Goal: Information Seeking & Learning: Learn about a topic

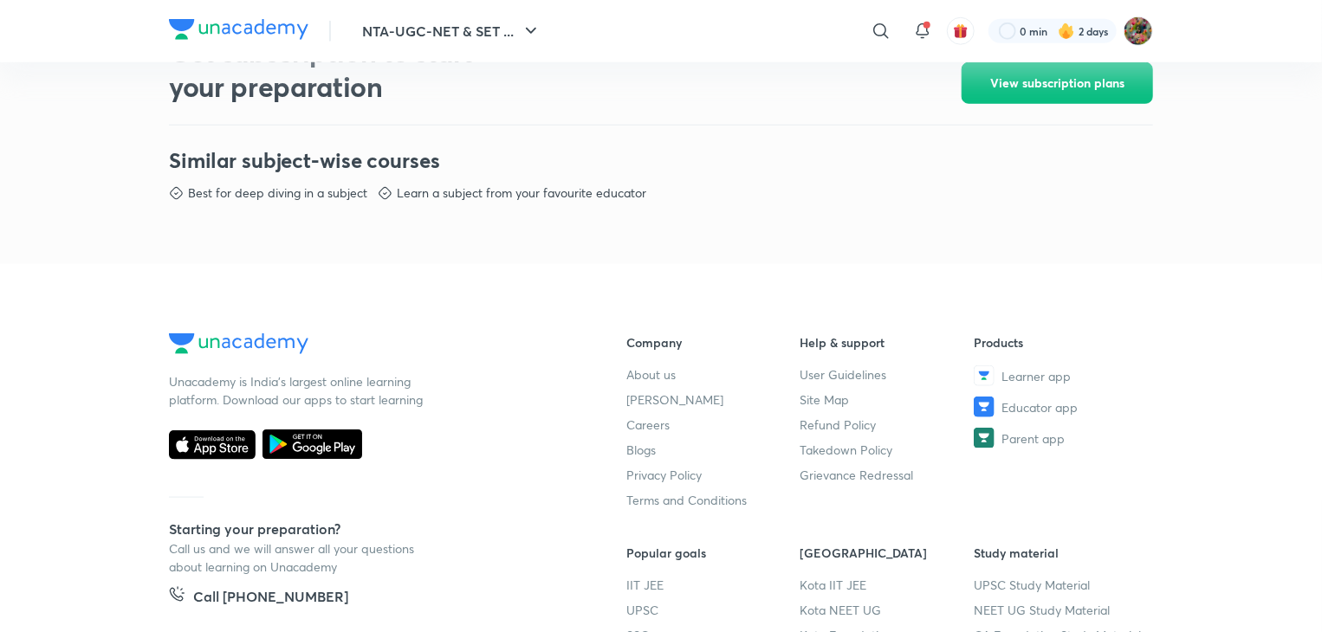
scroll to position [787, 0]
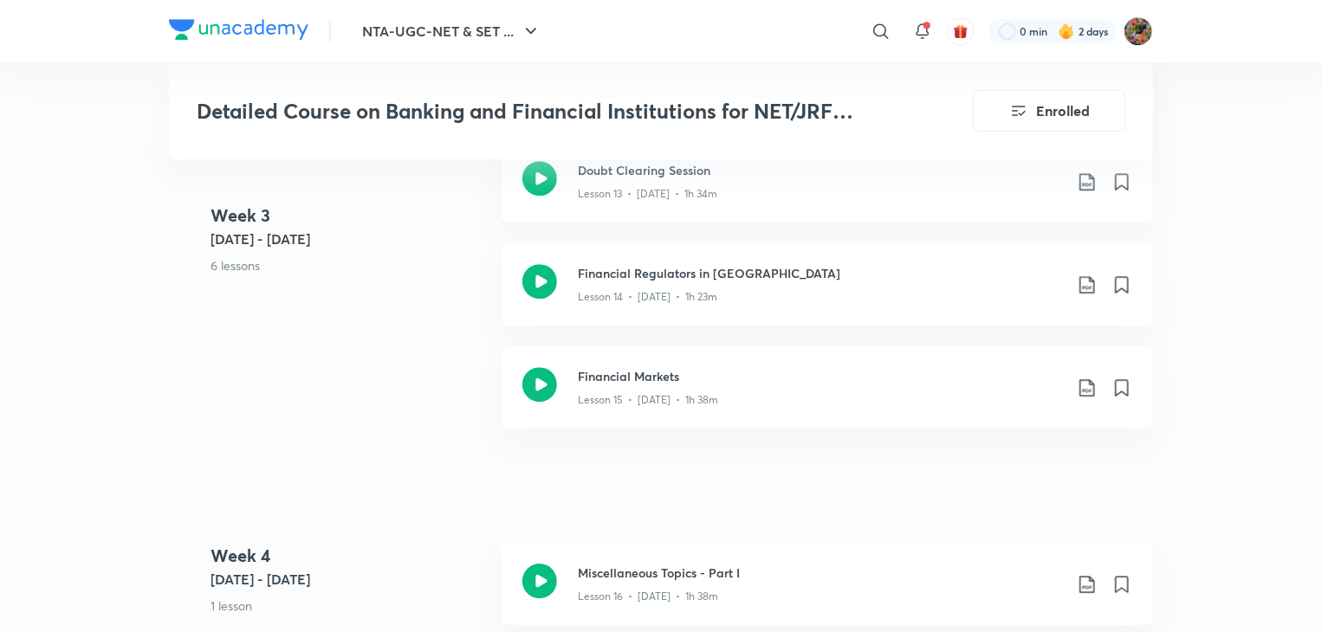
scroll to position [2287, 0]
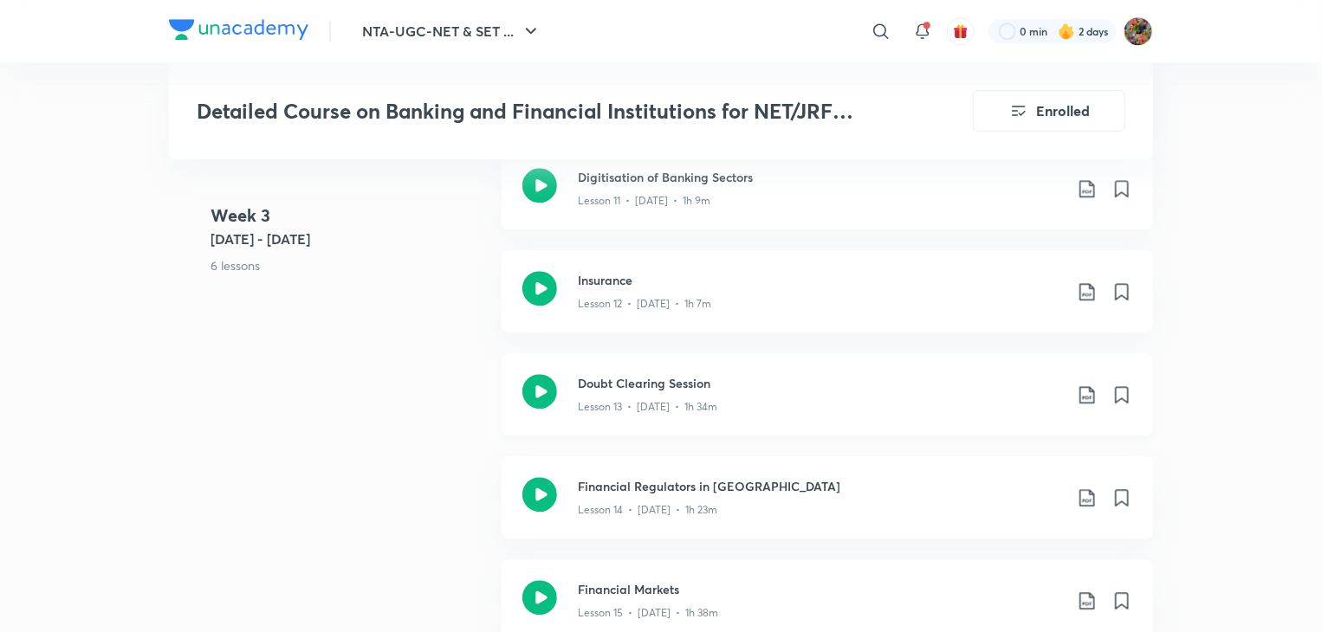
click at [739, 427] on div "Doubt Clearing Session Lesson 13 • [DATE] • 1h 34m" at bounding box center [828, 394] width 652 height 82
click at [624, 306] on p "Lesson 12 • Aug 13 • 1h 7m" at bounding box center [644, 304] width 133 height 16
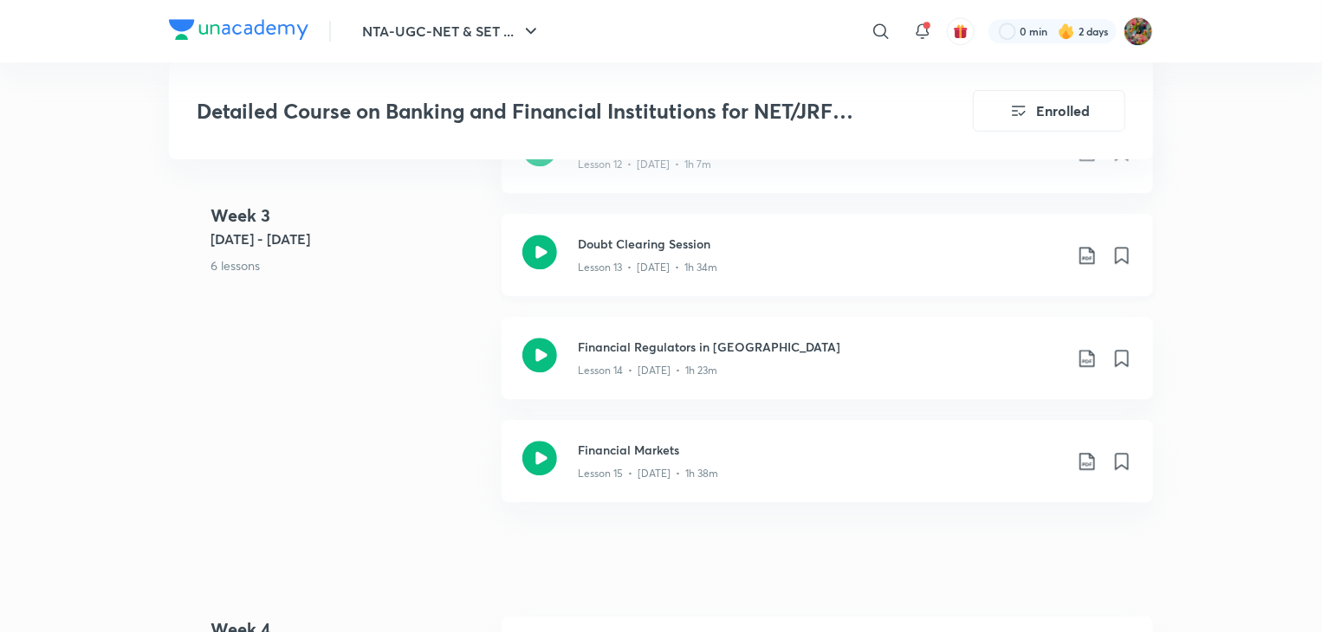
scroll to position [2426, 0]
click at [708, 266] on p "Lesson 13 • Aug 14 • 1h 34m" at bounding box center [647, 269] width 139 height 16
click at [645, 386] on div "Financial Regulators in India Lesson 14 • Aug 15 • 1h 23m" at bounding box center [828, 359] width 652 height 82
click at [724, 460] on div "Lesson 15 • Aug 16 • 1h 38m" at bounding box center [820, 471] width 485 height 23
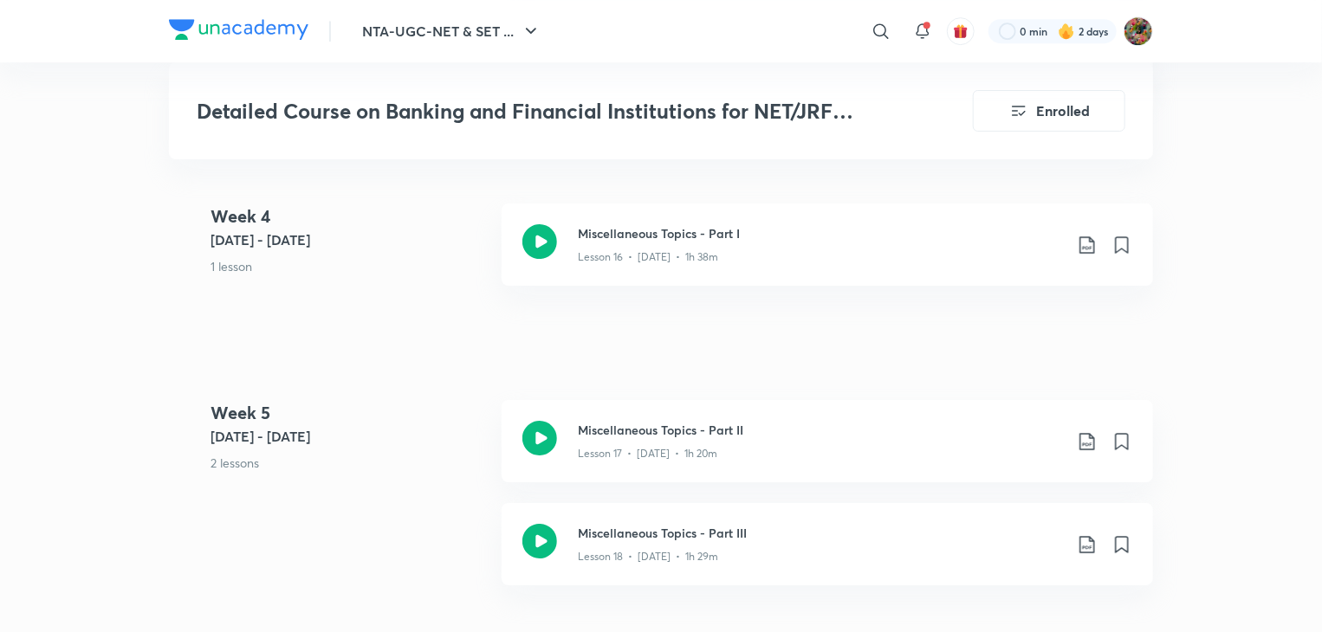
scroll to position [2842, 0]
click at [740, 264] on div "Miscellaneous Topics - Part I Lesson 16 • Aug 23 • 1h 38m" at bounding box center [828, 243] width 652 height 82
click at [633, 455] on p "Lesson 17 • Aug 25 • 1h 20m" at bounding box center [647, 452] width 139 height 16
click at [754, 552] on div "Lesson 18 • [DATE] • 1h 29m" at bounding box center [820, 552] width 485 height 23
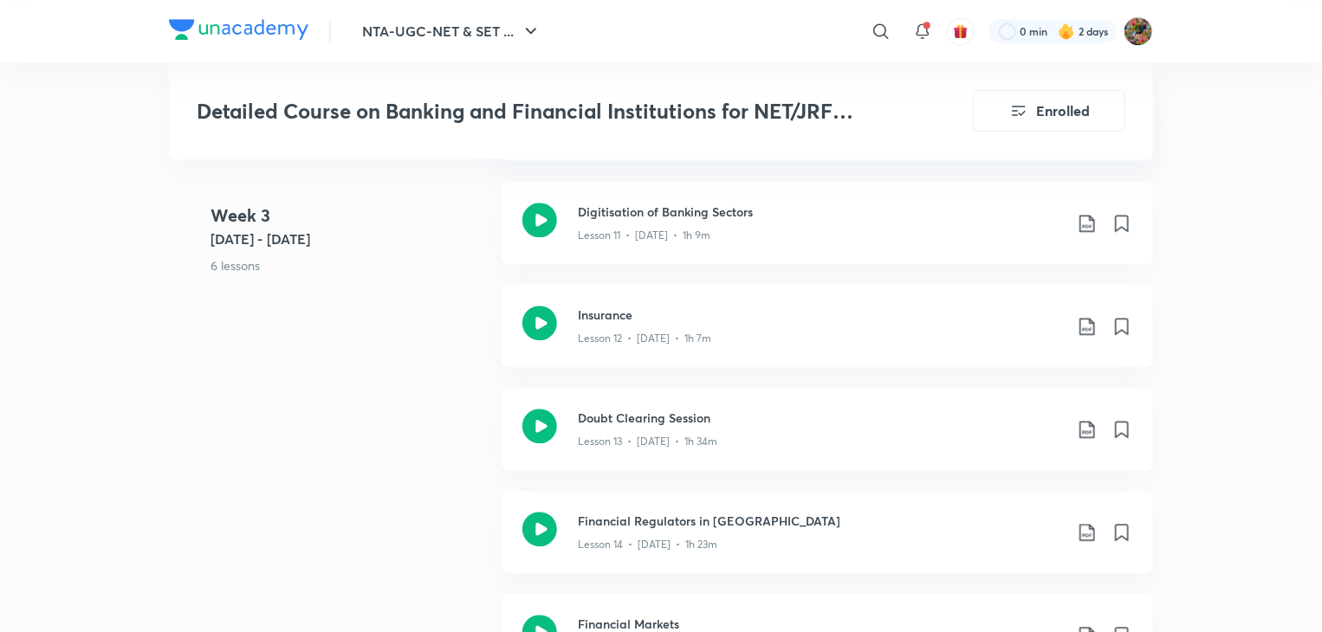
scroll to position [2218, 0]
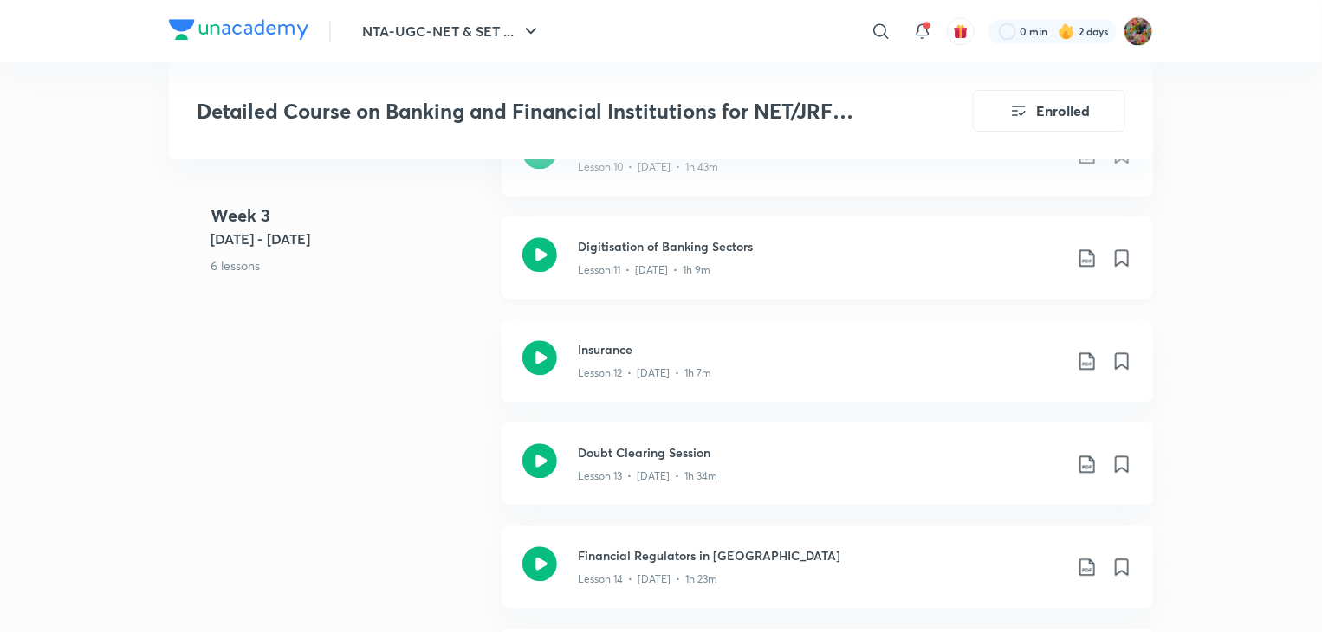
click at [1090, 261] on icon at bounding box center [1087, 258] width 15 height 17
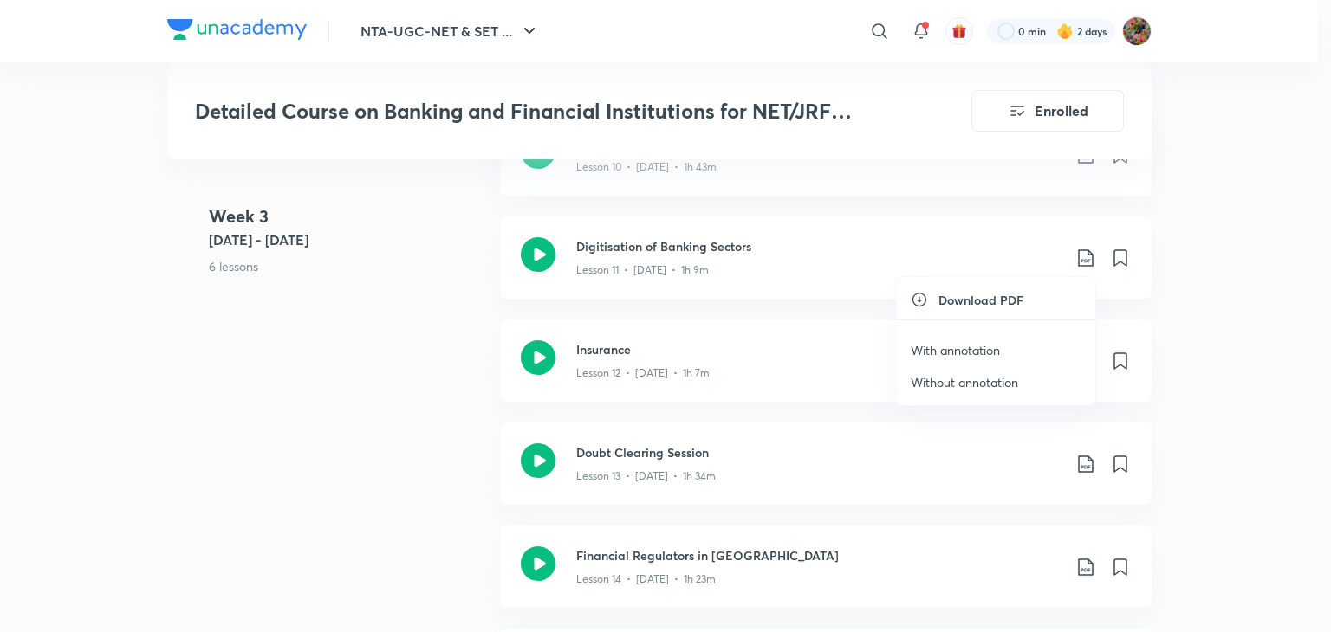
click at [993, 344] on p "With annotation" at bounding box center [955, 350] width 89 height 18
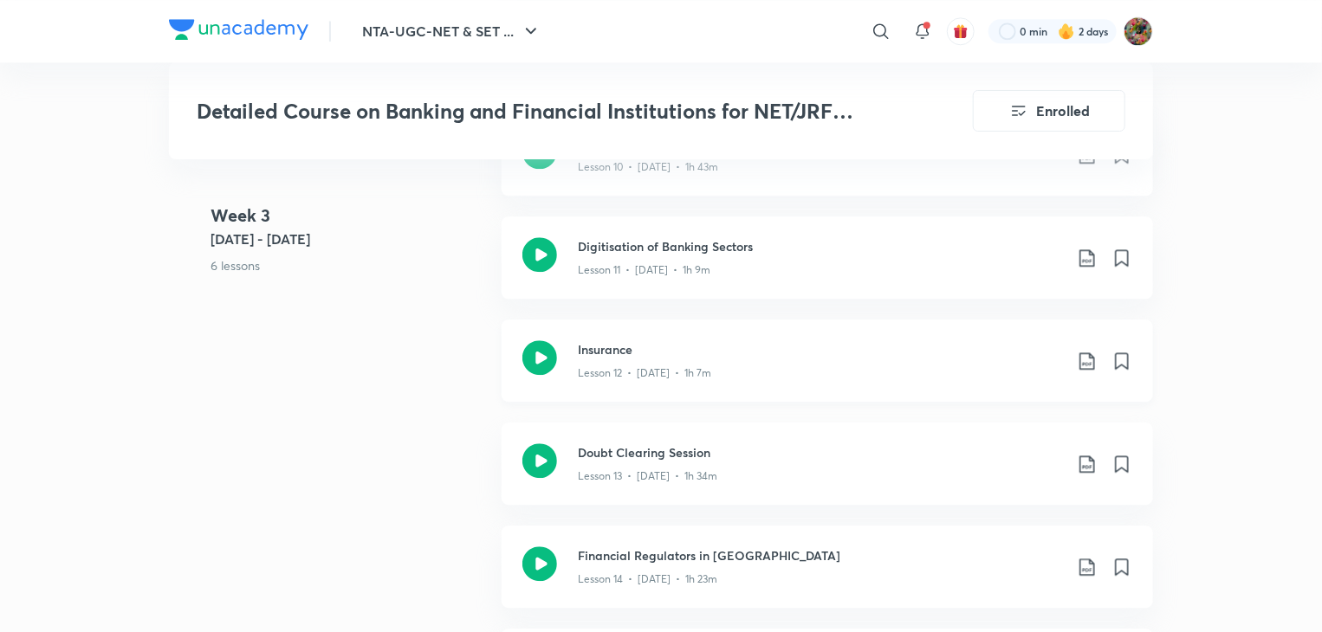
click at [993, 344] on h3 "Insurance" at bounding box center [820, 349] width 485 height 18
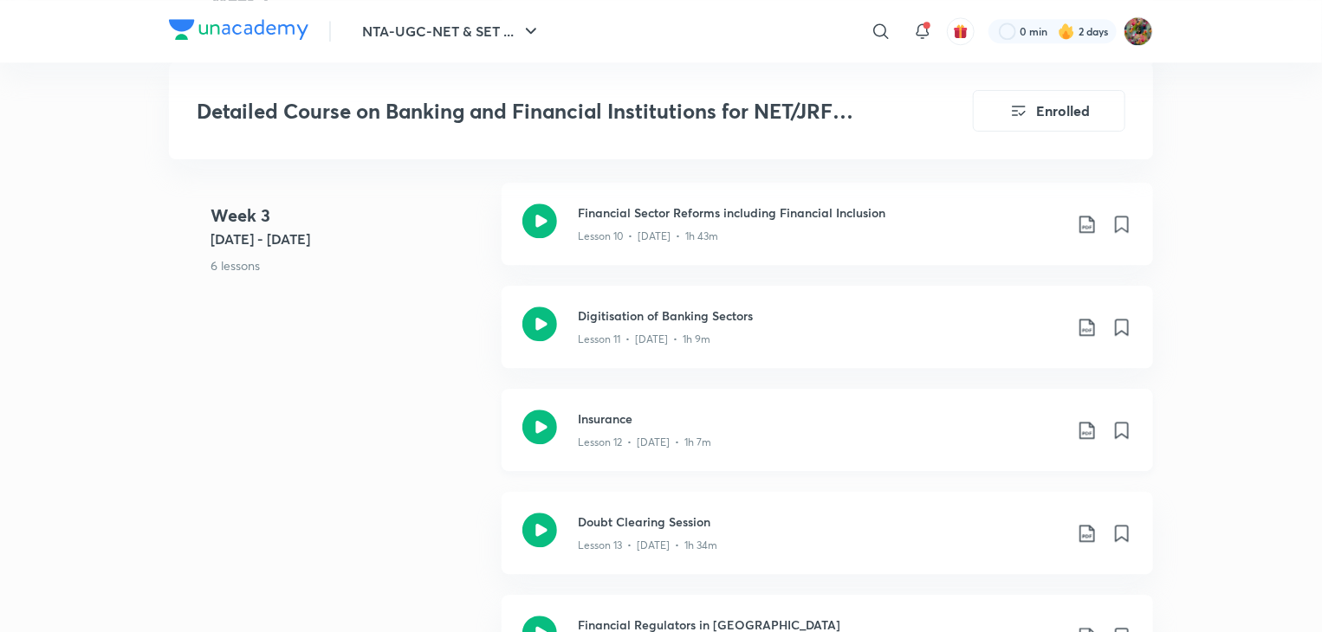
scroll to position [2114, 0]
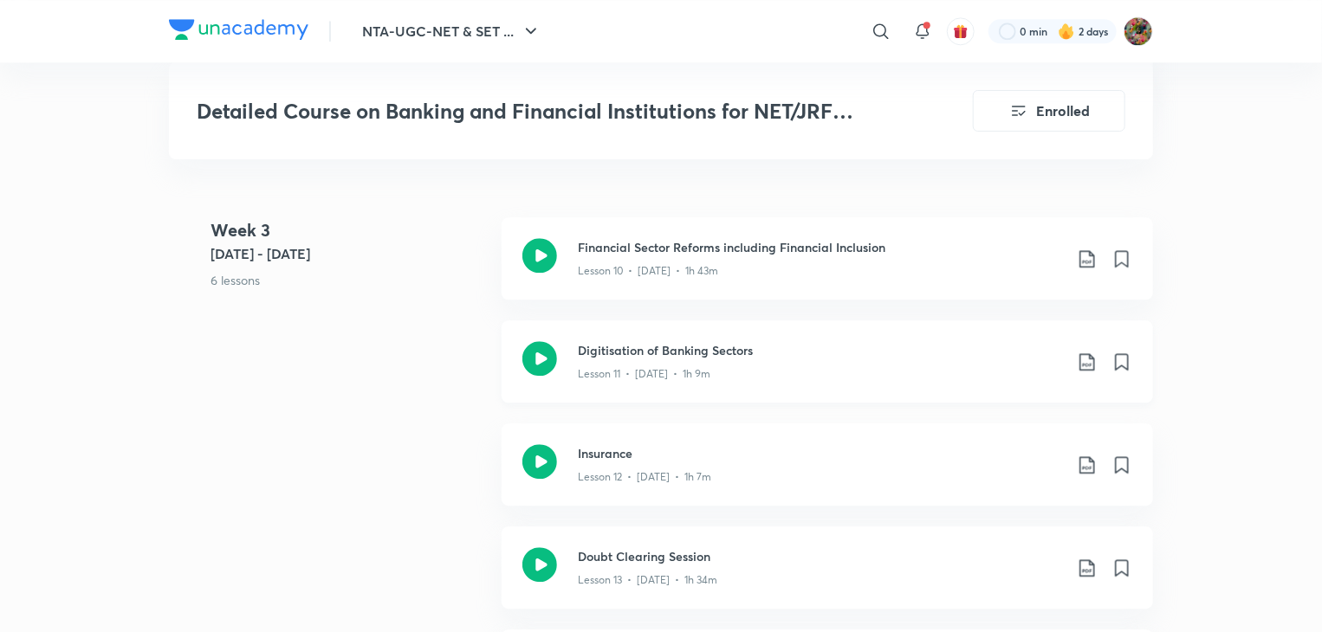
click at [705, 347] on h3 "Digitisation of Banking Sectors" at bounding box center [820, 350] width 485 height 18
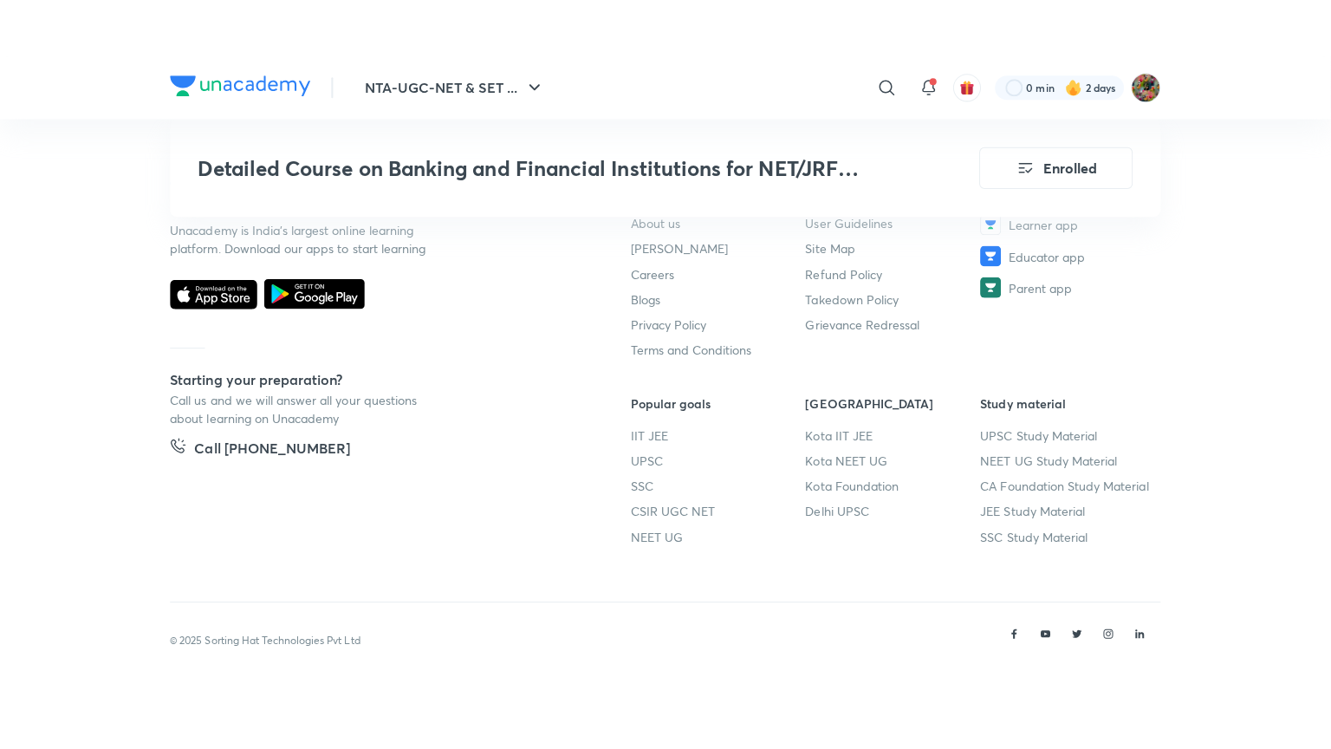
scroll to position [3747, 0]
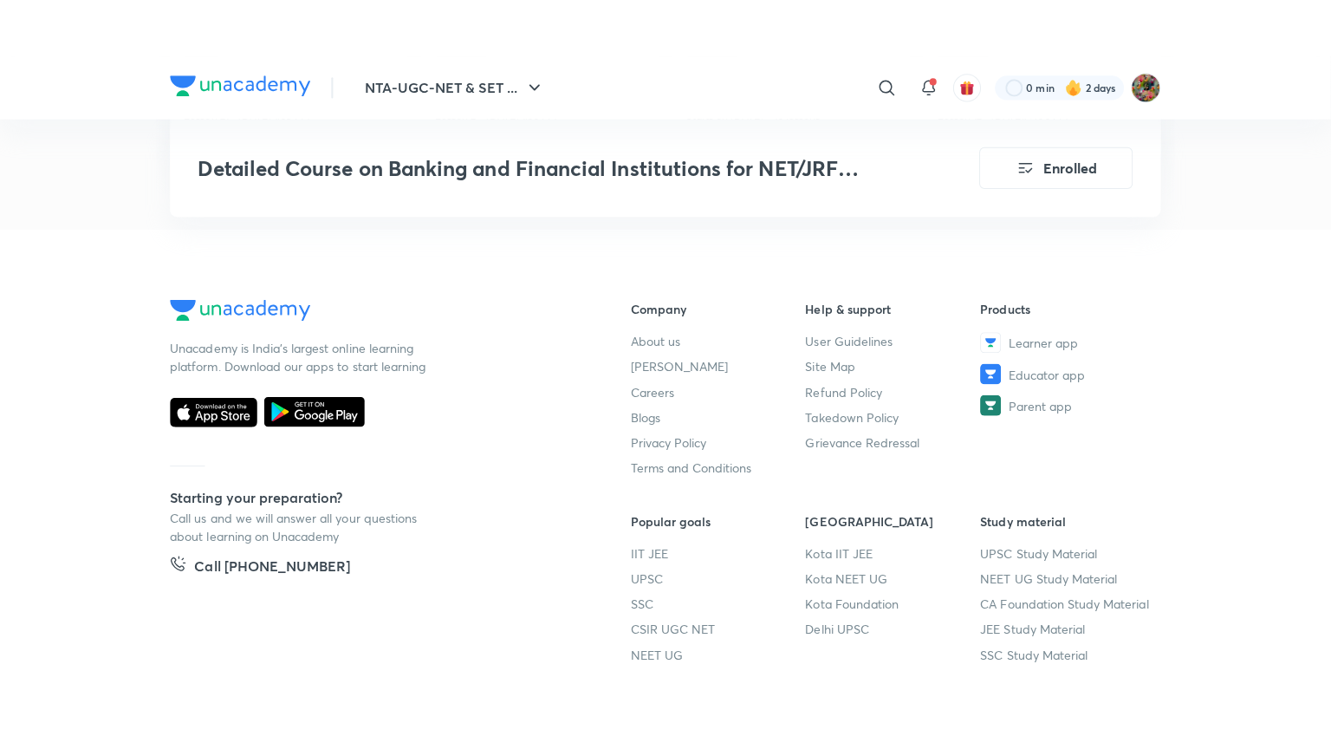
scroll to position [2114, 0]
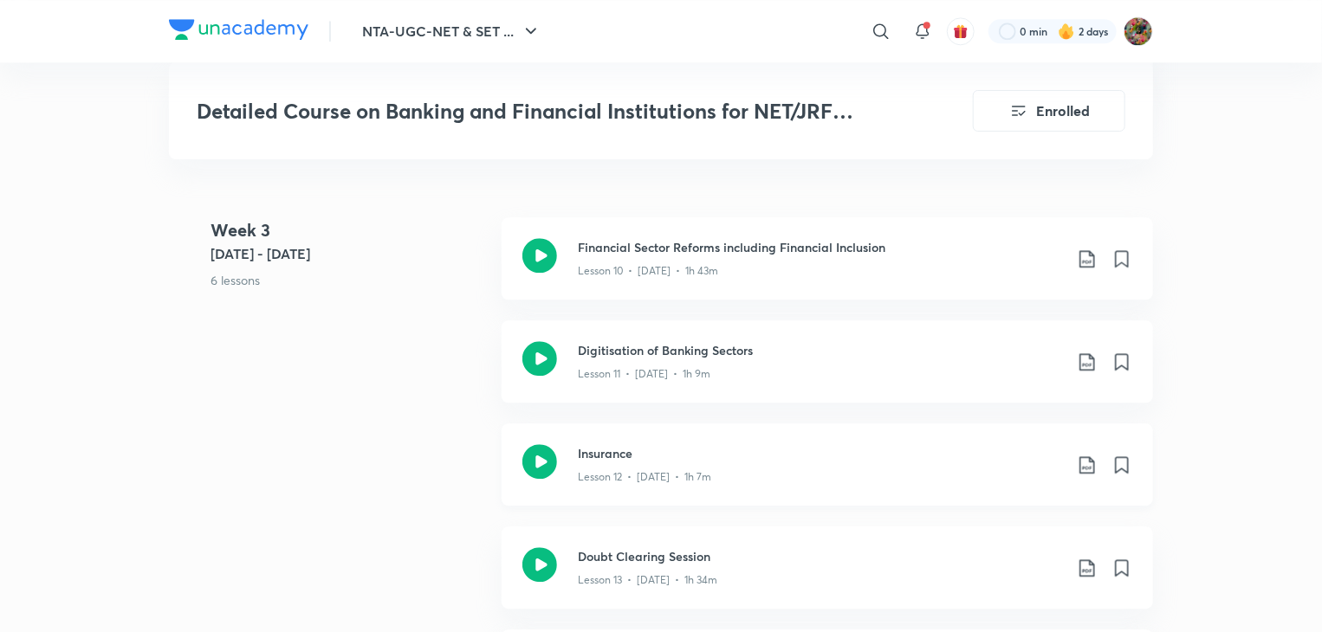
click at [643, 484] on div "Insurance Lesson 12 • [DATE] • 1h 7m" at bounding box center [828, 465] width 652 height 82
click at [1088, 457] on icon at bounding box center [1087, 465] width 15 height 17
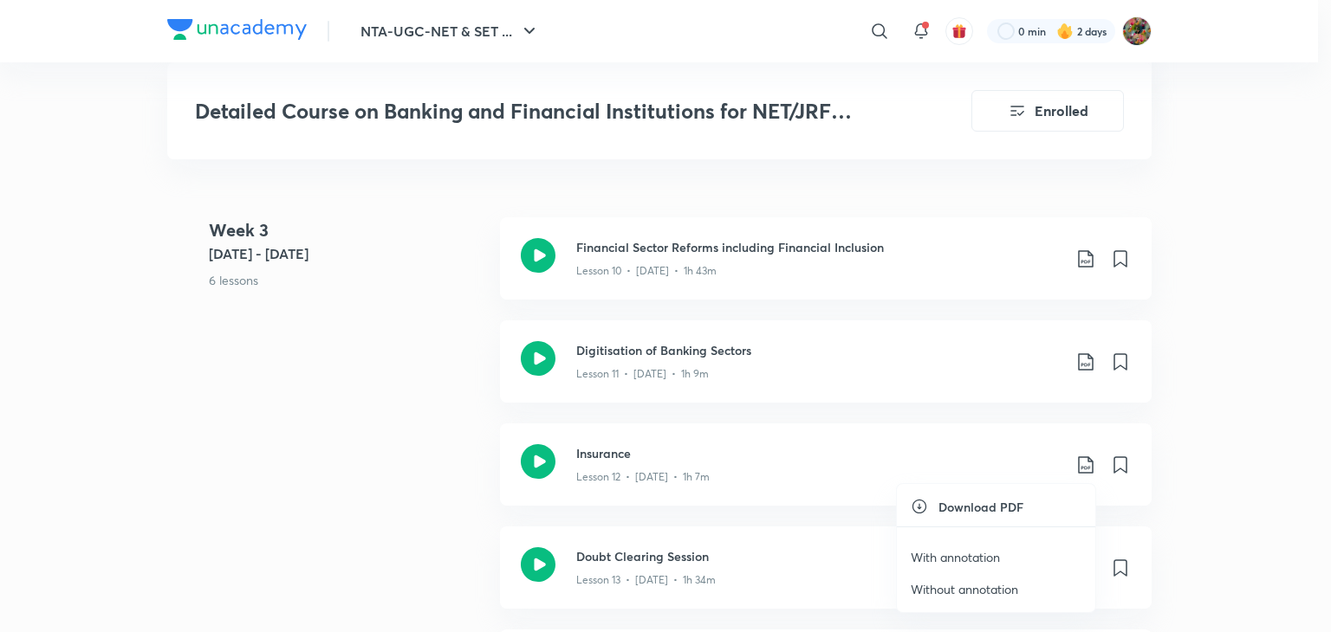
click at [958, 548] on p "With annotation" at bounding box center [955, 557] width 89 height 18
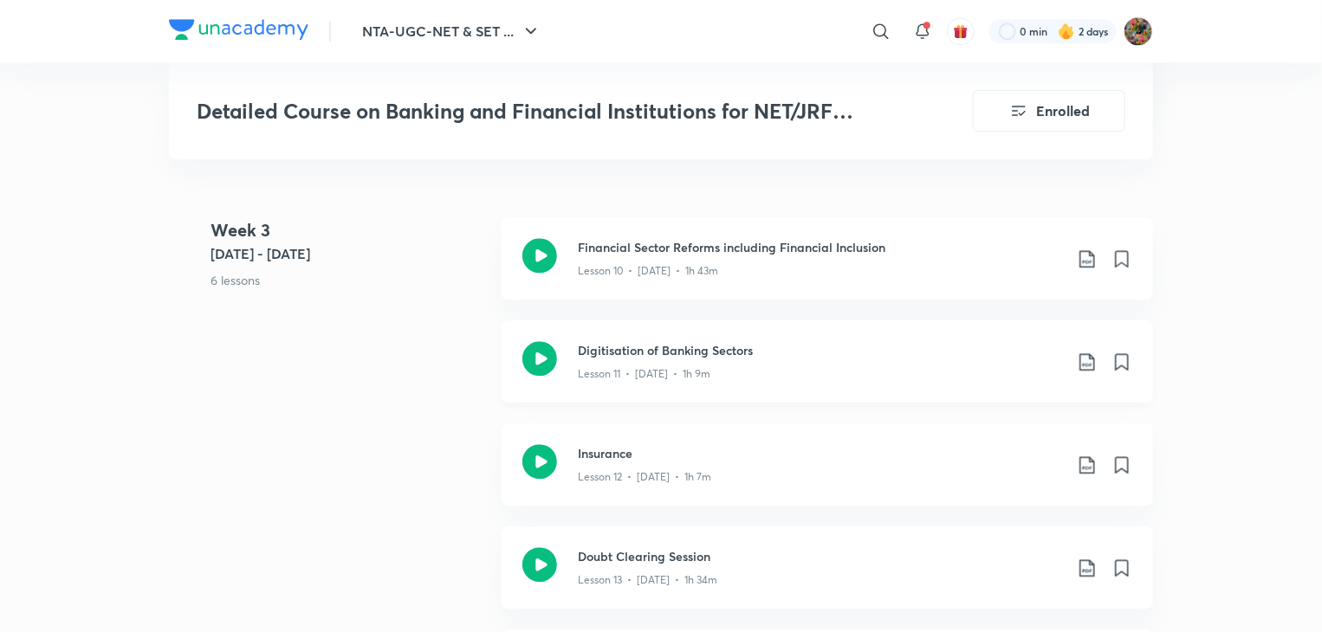
click at [579, 367] on p "Lesson 11 • [DATE] • 1h 9m" at bounding box center [644, 374] width 133 height 16
click at [610, 475] on p "Lesson 12 • Aug 13 • 1h 7m" at bounding box center [644, 478] width 133 height 16
